Goal: Task Accomplishment & Management: Manage account settings

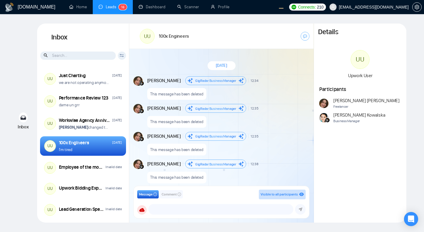
scroll to position [500, 0]
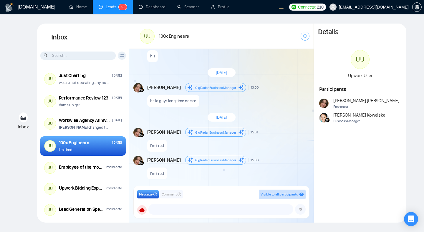
click at [255, 59] on div "hiii" at bounding box center [228, 54] width 162 height 15
click at [289, 80] on div "September 16, 2025" at bounding box center [221, 72] width 185 height 17
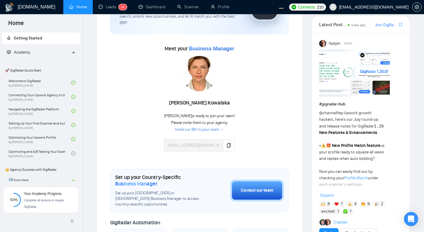
scroll to position [58, 0]
click at [322, 193] on span "Expand" at bounding box center [327, 195] width 13 height 5
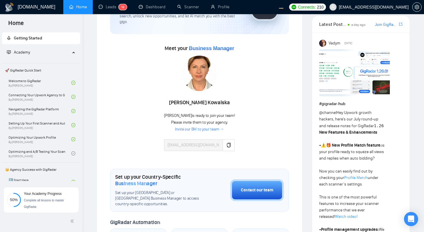
click at [359, 107] on h1 "# gigradar-hub" at bounding box center [360, 104] width 83 height 6
click at [286, 93] on div "Meet your Business Manager Agnieszka Kowalska Agnieszka is ready to join your t…" at bounding box center [199, 100] width 179 height 113
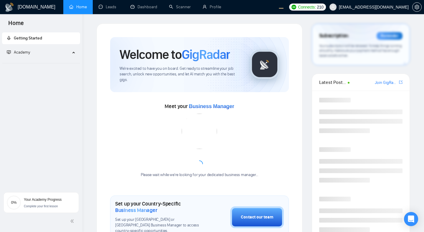
scroll to position [58, 0]
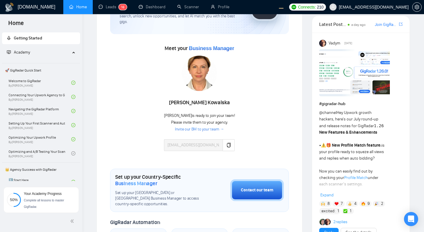
click at [286, 93] on div "Meet your Business Manager Agnieszka Kowalska Agnieszka is ready to join your t…" at bounding box center [199, 100] width 179 height 113
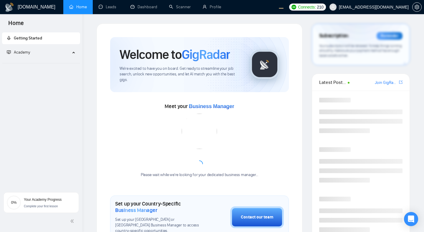
scroll to position [58, 0]
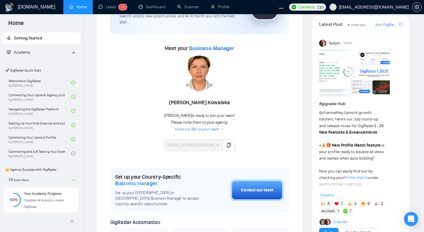
click at [301, 134] on div "Welcome to GigRadar We're excited to have you on board. Get ready to streamline…" at bounding box center [200, 200] width 206 height 469
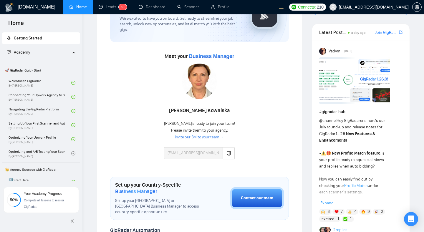
scroll to position [52, 0]
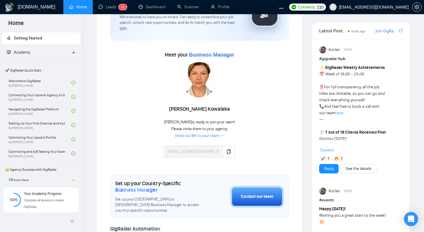
scroll to position [54, 0]
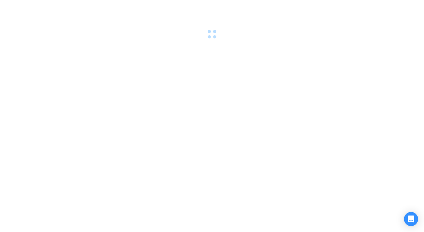
click at [345, 76] on div at bounding box center [212, 116] width 424 height 232
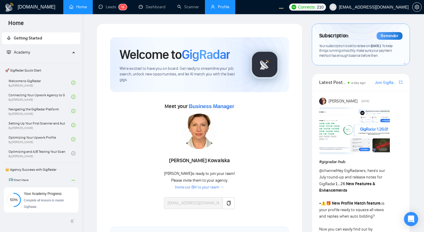
click at [224, 6] on link "Profile" at bounding box center [220, 6] width 19 height 5
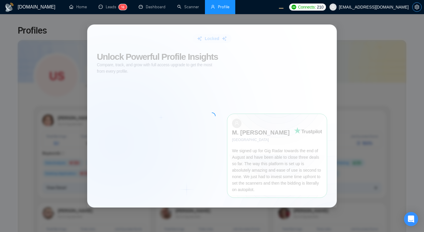
click at [419, 9] on icon "setting" at bounding box center [417, 7] width 5 height 5
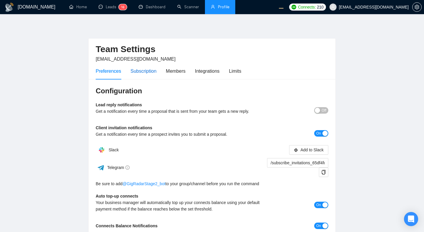
click at [147, 68] on div "Subscription" at bounding box center [144, 70] width 26 height 7
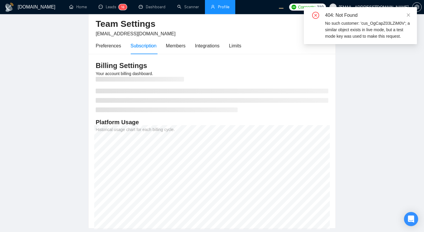
scroll to position [30, 0]
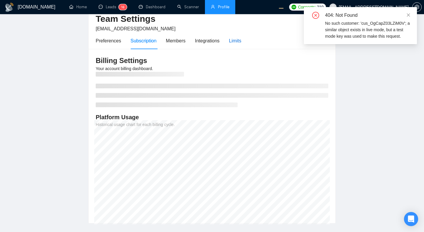
click at [239, 41] on div "Limits" at bounding box center [235, 40] width 12 height 7
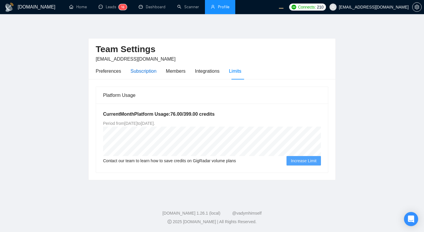
click at [139, 70] on div "Subscription" at bounding box center [144, 70] width 26 height 7
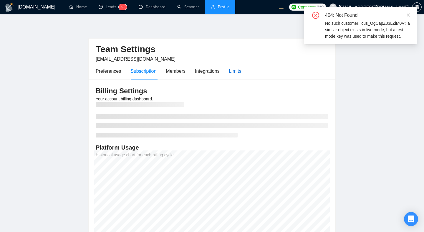
click at [235, 72] on div "Limits" at bounding box center [235, 70] width 12 height 7
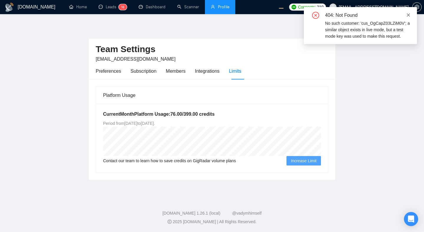
click at [408, 15] on icon "close" at bounding box center [409, 15] width 4 height 4
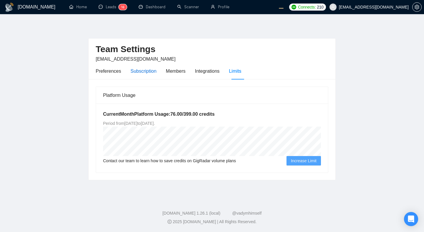
click at [143, 68] on div "Subscription" at bounding box center [144, 70] width 26 height 7
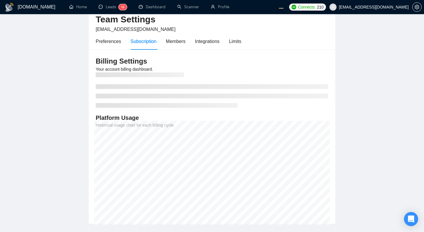
scroll to position [34, 0]
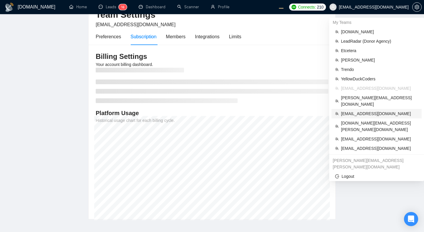
click at [353, 111] on span "[EMAIL_ADDRESS][DOMAIN_NAME]" at bounding box center [379, 114] width 77 height 6
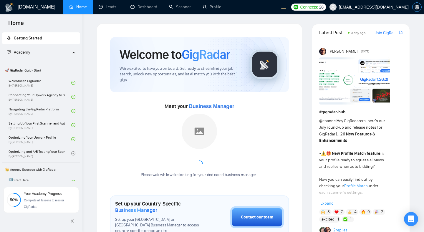
click at [418, 6] on icon "setting" at bounding box center [417, 7] width 4 height 5
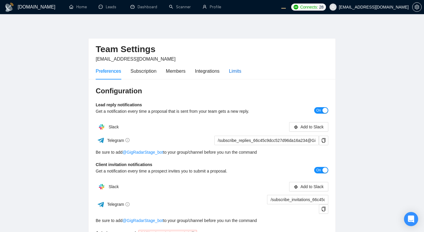
click at [237, 71] on div "Limits" at bounding box center [235, 70] width 12 height 7
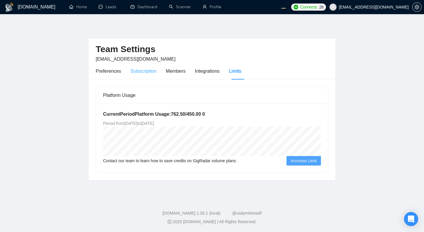
click at [142, 66] on div "Subscription" at bounding box center [144, 71] width 26 height 17
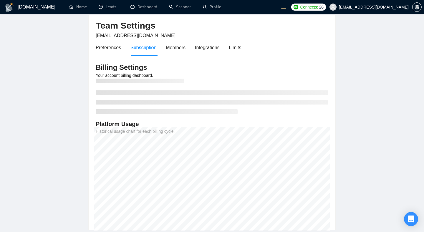
scroll to position [21, 0]
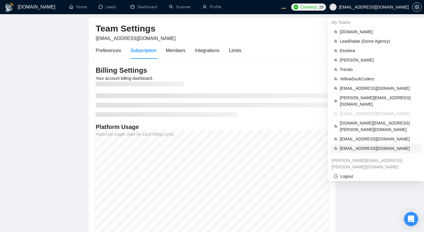
click at [352, 145] on span "morissaschwartz@gmail.com" at bounding box center [379, 148] width 78 height 6
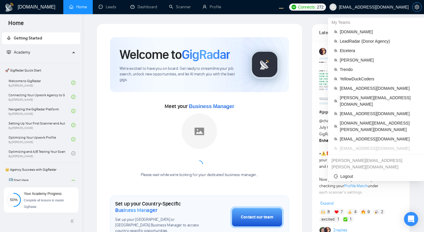
click at [416, 6] on icon "setting" at bounding box center [417, 7] width 5 height 5
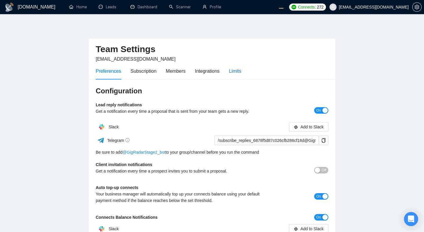
click at [242, 70] on div "Limits" at bounding box center [235, 70] width 12 height 7
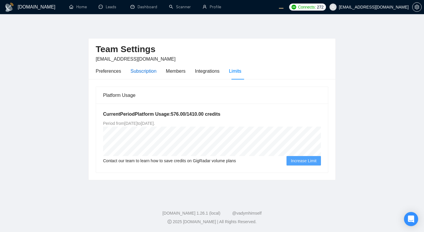
click at [139, 71] on div "Subscription" at bounding box center [144, 70] width 26 height 7
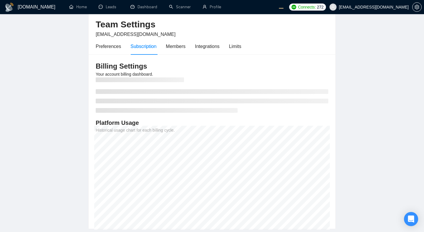
scroll to position [27, 0]
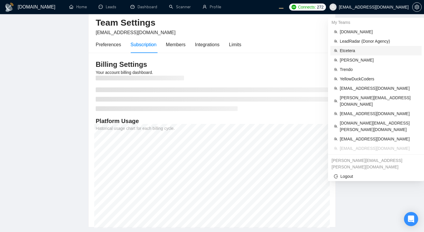
click at [352, 50] on span "Etcetera" at bounding box center [379, 50] width 78 height 6
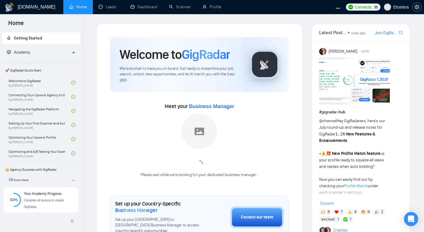
click at [417, 7] on icon "setting" at bounding box center [417, 7] width 5 height 5
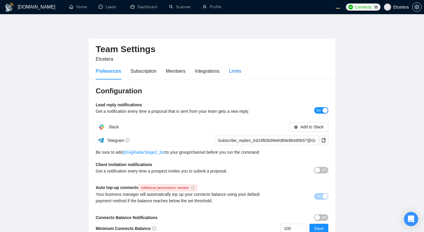
click at [236, 72] on div "Limits" at bounding box center [235, 70] width 12 height 7
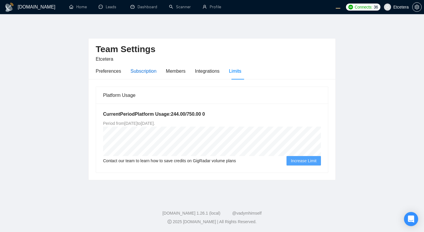
click at [146, 73] on div "Subscription" at bounding box center [144, 70] width 26 height 7
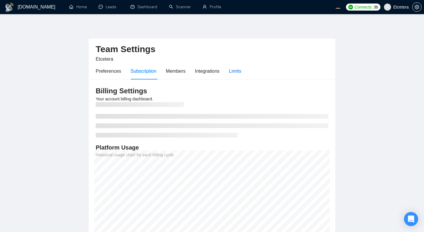
click at [241, 73] on div "Limits" at bounding box center [235, 70] width 12 height 7
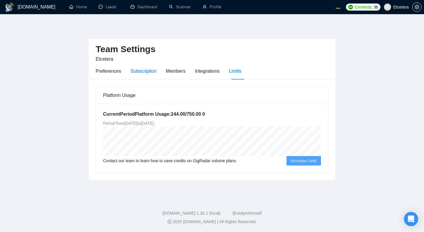
click at [146, 74] on div "Subscription" at bounding box center [144, 70] width 26 height 7
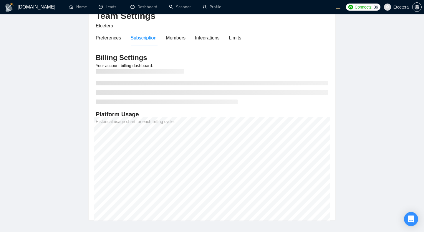
scroll to position [27, 0]
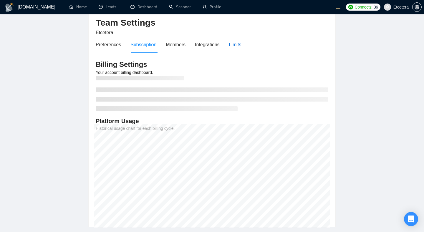
click at [232, 43] on div "Limits" at bounding box center [235, 44] width 12 height 7
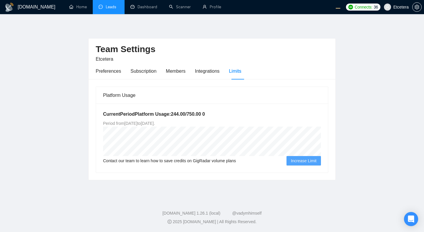
click at [109, 4] on link "Leads" at bounding box center [109, 6] width 20 height 5
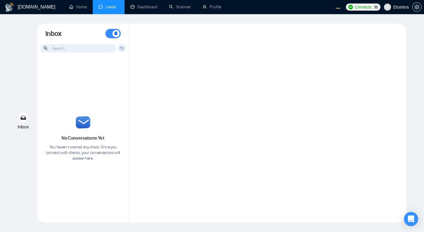
click at [157, 67] on div at bounding box center [267, 123] width 277 height 199
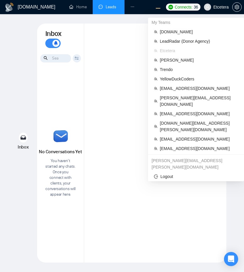
click at [216, 11] on span "Etcetera" at bounding box center [217, 7] width 32 height 19
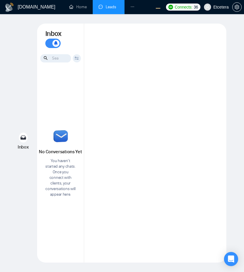
click at [133, 7] on icon "ellipsis" at bounding box center [133, 7] width 4 height 4
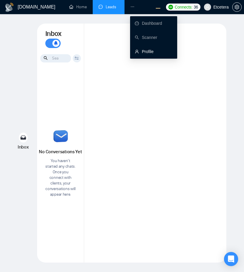
click at [150, 53] on link "Profile" at bounding box center [144, 51] width 19 height 5
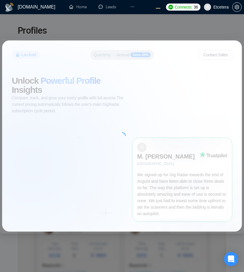
click at [112, 39] on div "Locked Quarterly Annual Save 20% Contact Sales Unlock Powerful Profile Insights…" at bounding box center [122, 136] width 244 height 272
click at [113, 232] on div "Locked Quarterly Annual Save 20% Contact Sales Unlock Powerful Profile Insights…" at bounding box center [122, 136] width 244 height 272
click at [139, 42] on div "Locked Quarterly Annual Save 20% Contact Sales Unlock Powerful Profile Insights…" at bounding box center [122, 136] width 244 height 272
click at [111, 25] on div "Locked Quarterly Annual Save 20% Contact Sales Unlock Powerful Profile Insights…" at bounding box center [122, 136] width 244 height 272
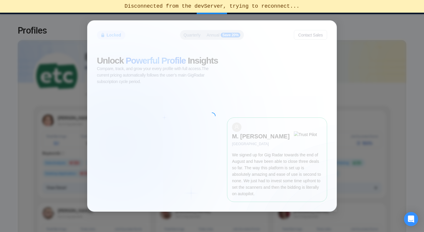
click at [208, 40] on div at bounding box center [212, 116] width 249 height 191
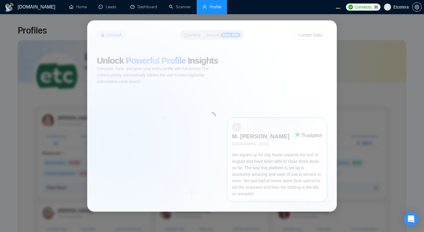
click at [267, 39] on div at bounding box center [212, 116] width 249 height 191
click at [215, 63] on div at bounding box center [212, 116] width 249 height 191
click at [154, 45] on div at bounding box center [212, 116] width 249 height 191
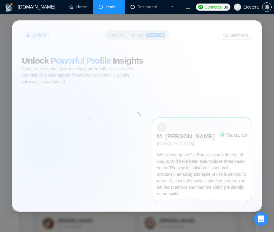
click at [109, 9] on link "Leads" at bounding box center [109, 6] width 20 height 5
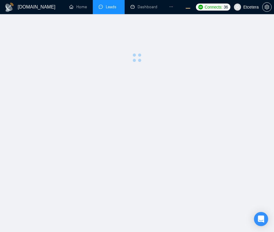
click at [129, 115] on main at bounding box center [136, 123] width 255 height 199
click at [204, 106] on main at bounding box center [136, 123] width 255 height 199
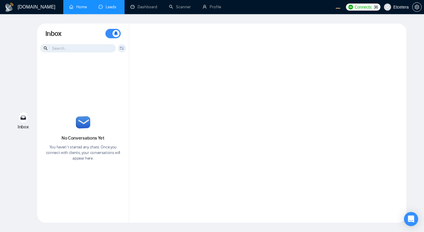
click at [83, 9] on link "Home" at bounding box center [78, 6] width 18 height 5
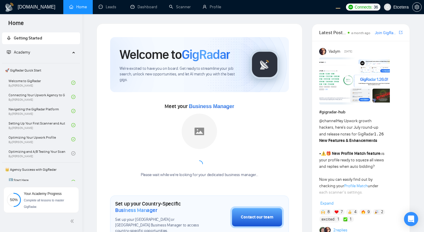
click at [116, 66] on div "Welcome to GigRadar We're excited to have you on board. Get ready to streamline…" at bounding box center [199, 64] width 179 height 55
click at [122, 78] on span "We're excited to have you on board. Get ready to streamline your job search, un…" at bounding box center [180, 74] width 121 height 17
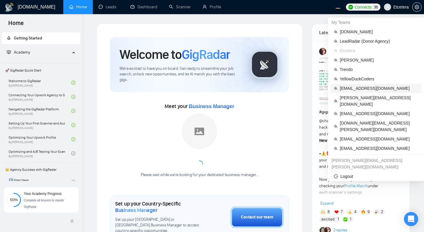
click at [274, 89] on span "[EMAIL_ADDRESS][DOMAIN_NAME]" at bounding box center [379, 88] width 78 height 6
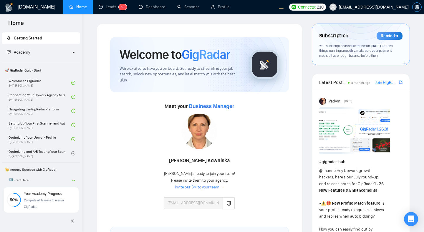
click at [274, 9] on icon "setting" at bounding box center [417, 7] width 5 height 5
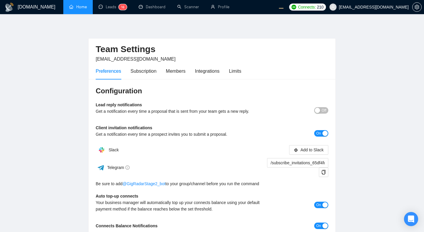
click at [274, 97] on main "Team Settings workwiseupworkgency@gmail.com Preferences Subscription Members In…" at bounding box center [212, 165] width 406 height 282
click at [274, 45] on main "Team Settings workwiseupworkgency@gmail.com Preferences Subscription Members In…" at bounding box center [212, 165] width 406 height 282
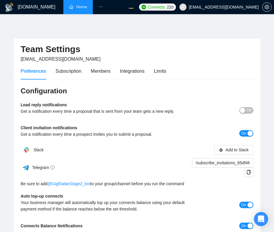
click at [230, 60] on div "Team Settings workwiseupworkgency@gmail.com" at bounding box center [137, 51] width 233 height 24
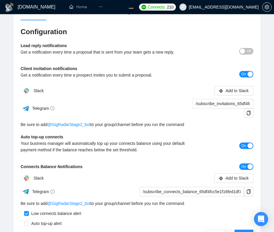
scroll to position [60, 0]
